Goal: Task Accomplishment & Management: Manage account settings

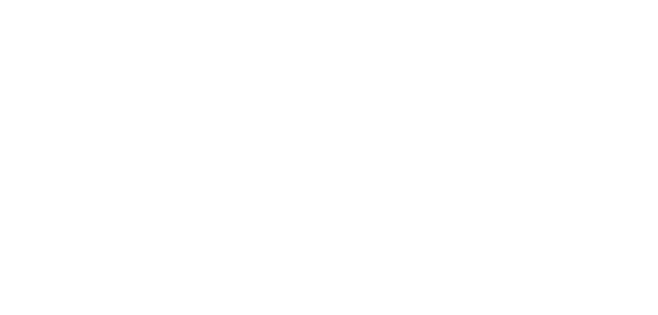
click at [244, 121] on div at bounding box center [329, 157] width 658 height 315
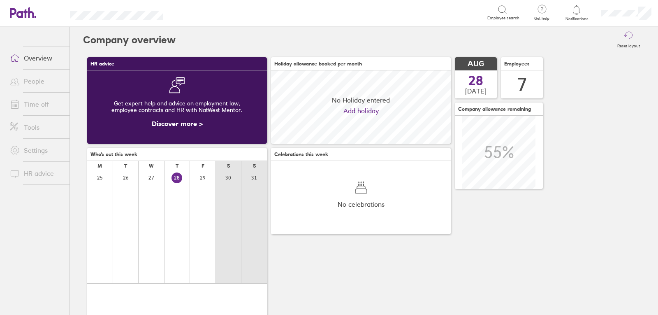
scroll to position [73, 180]
click at [34, 82] on link "People" at bounding box center [36, 81] width 66 height 16
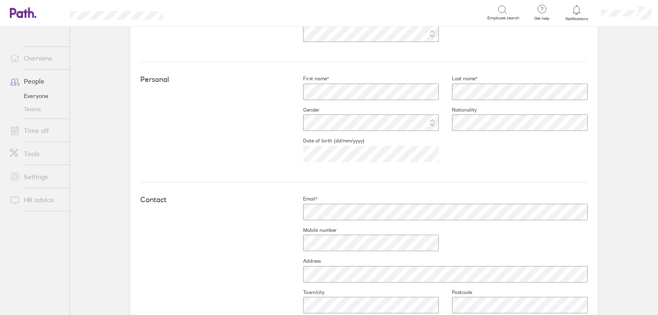
scroll to position [206, 0]
click at [29, 80] on link "People" at bounding box center [36, 81] width 66 height 16
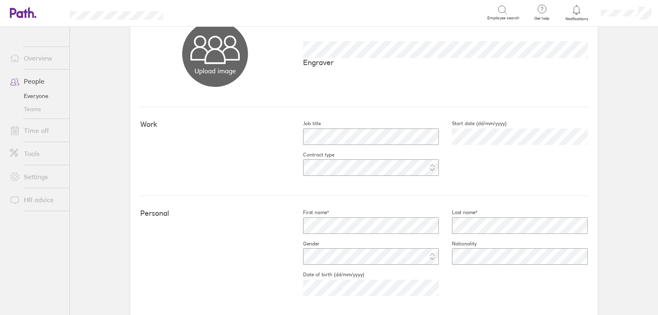
scroll to position [82, 0]
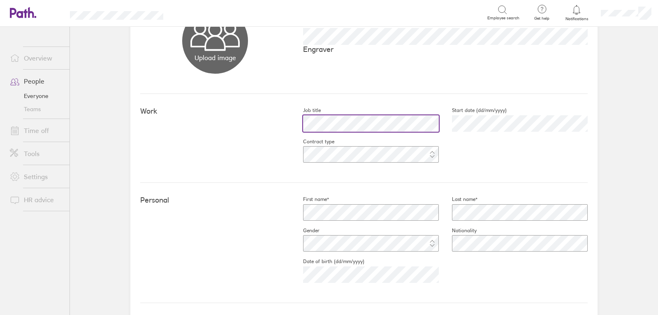
click at [270, 128] on div "Work Job title Start date (dd/mm/yyyy) [DATE] Contract type" at bounding box center [364, 138] width 448 height 89
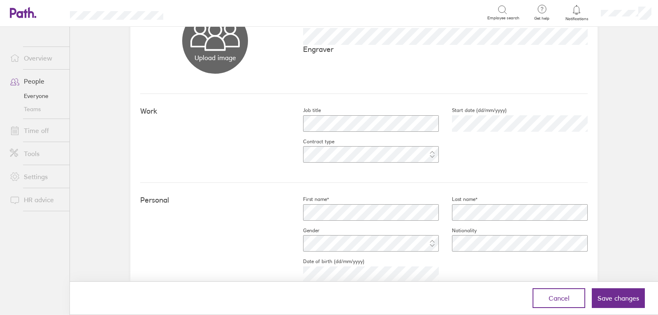
click at [207, 165] on div "Work Job title Start date (dd/mm/yyyy) [DATE] Contract type" at bounding box center [364, 138] width 448 height 89
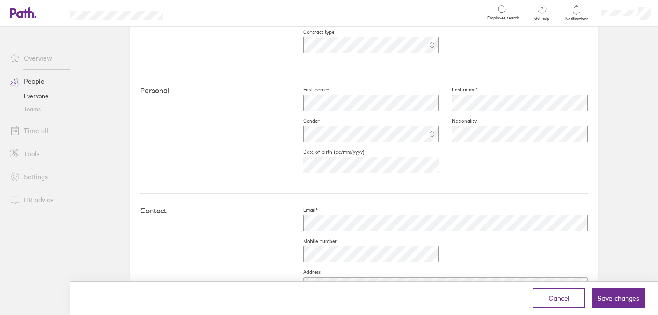
scroll to position [206, 0]
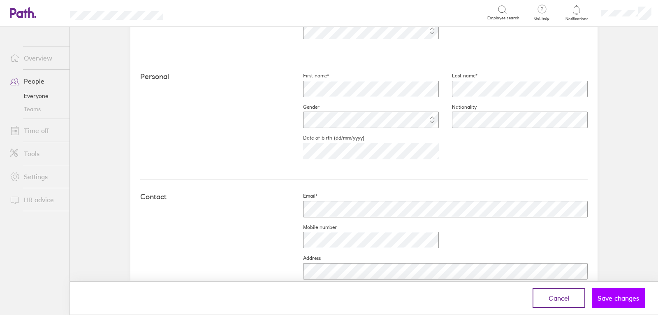
click at [608, 298] on span "Save changes" at bounding box center [619, 297] width 42 height 7
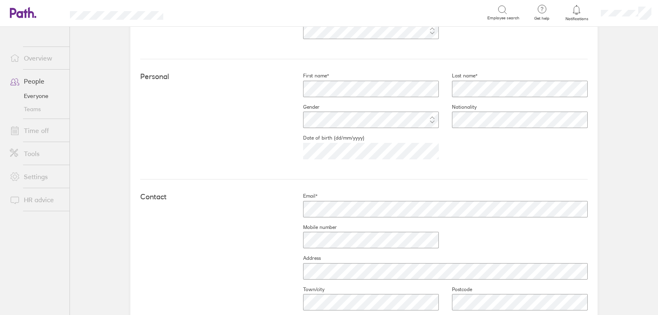
click at [28, 82] on link "People" at bounding box center [36, 81] width 66 height 16
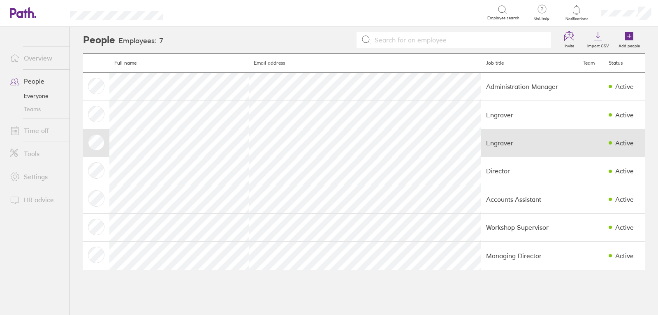
click at [481, 143] on td "Engraver" at bounding box center [529, 143] width 97 height 28
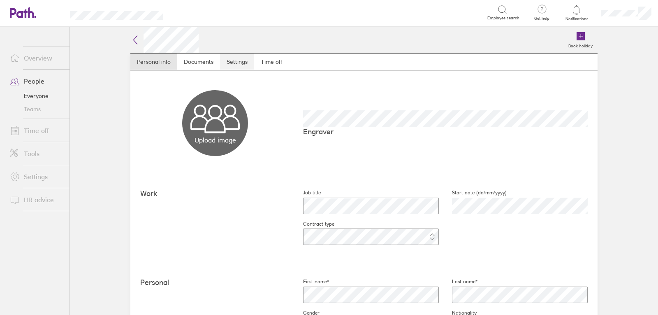
click at [236, 62] on link "Settings" at bounding box center [237, 61] width 34 height 16
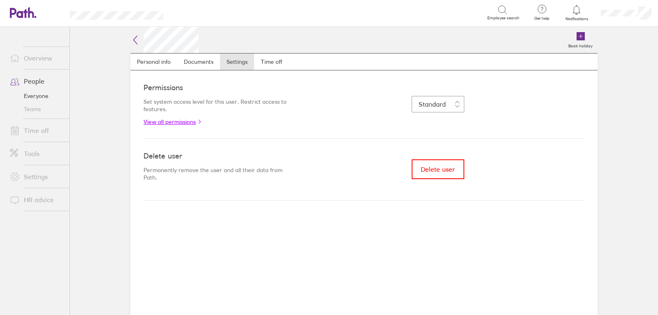
click at [172, 122] on link "View all permissions" at bounding box center [218, 122] width 148 height 7
click at [272, 62] on link "Time off" at bounding box center [271, 61] width 35 height 16
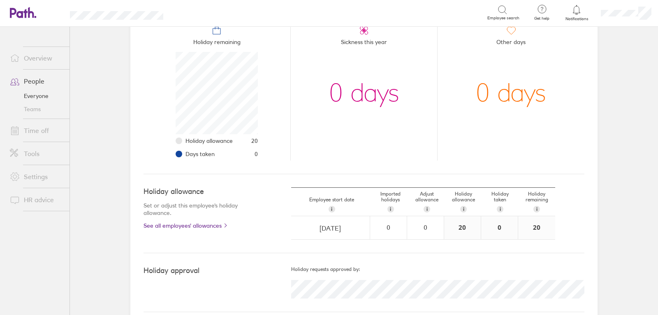
scroll to position [112, 0]
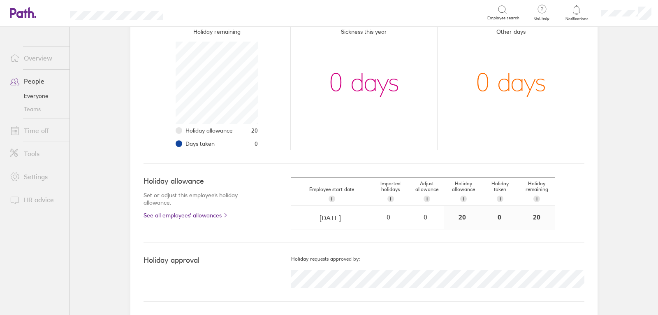
click at [32, 83] on link "People" at bounding box center [36, 81] width 66 height 16
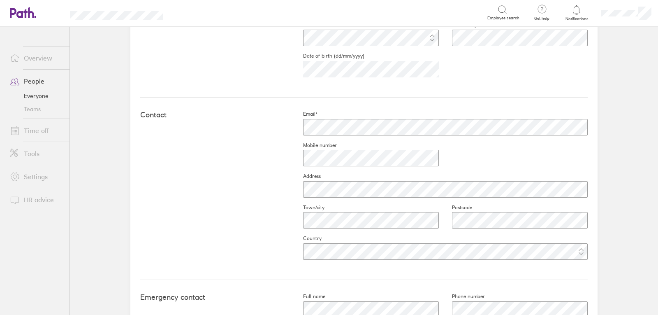
scroll to position [288, 0]
click at [293, 158] on div at bounding box center [364, 158] width 149 height 20
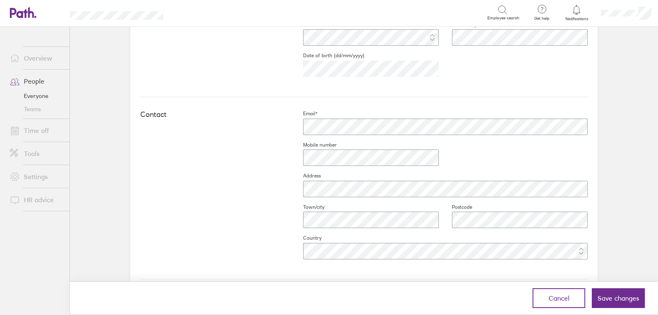
click at [609, 296] on span "Save changes" at bounding box center [619, 297] width 42 height 7
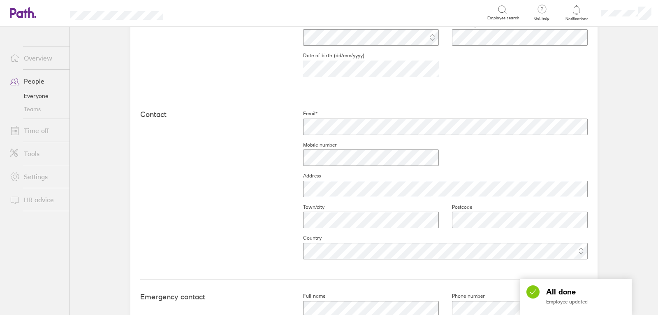
click at [609, 296] on h3 "All done" at bounding box center [576, 291] width 99 height 13
click at [163, 210] on div "Contact Email* Mobile number Address Town/city Postcode Country" at bounding box center [364, 188] width 448 height 182
click at [23, 14] on icon at bounding box center [19, 13] width 18 height 10
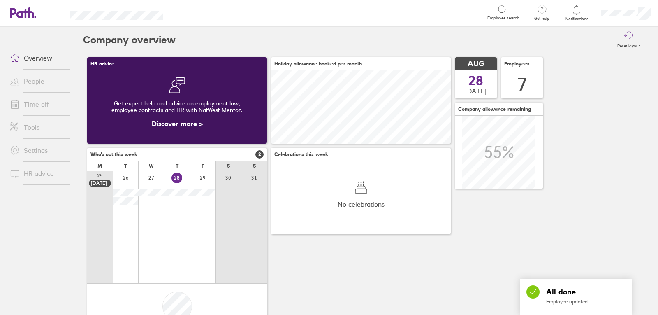
scroll to position [73, 180]
